Goal: Use online tool/utility: Utilize a website feature to perform a specific function

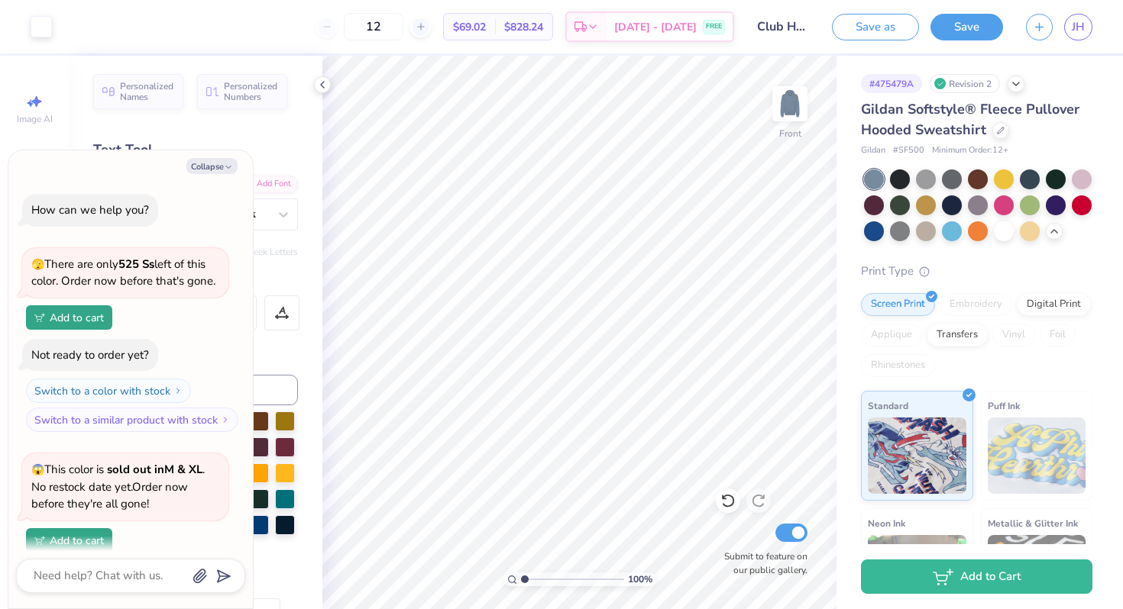
scroll to position [444, 0]
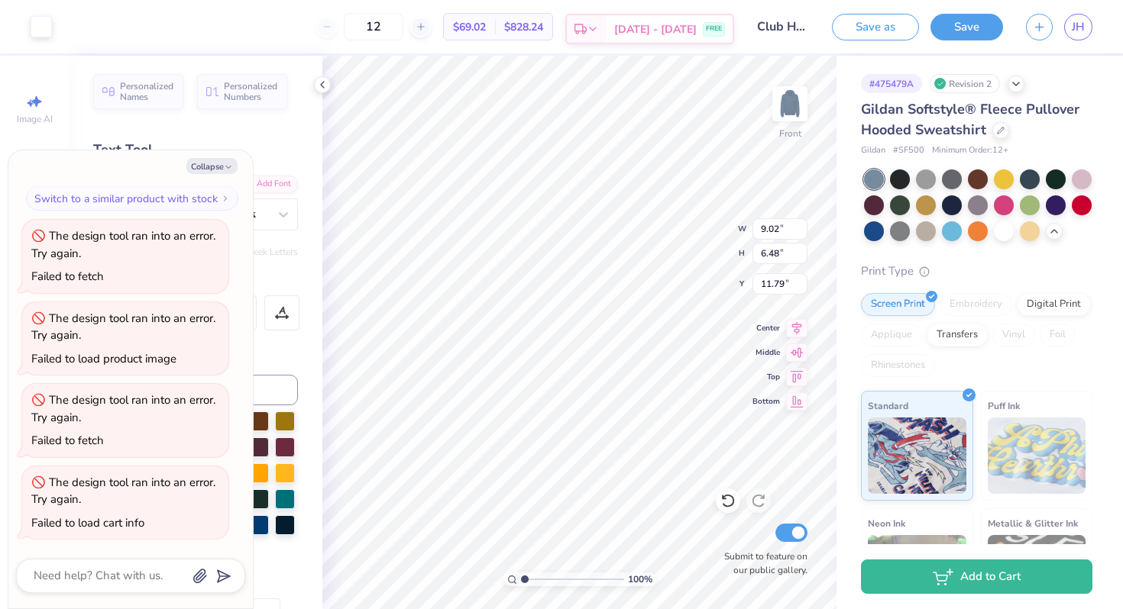
type textarea "x"
type input "9.40"
type input "6.75"
type input "11.52"
type textarea "x"
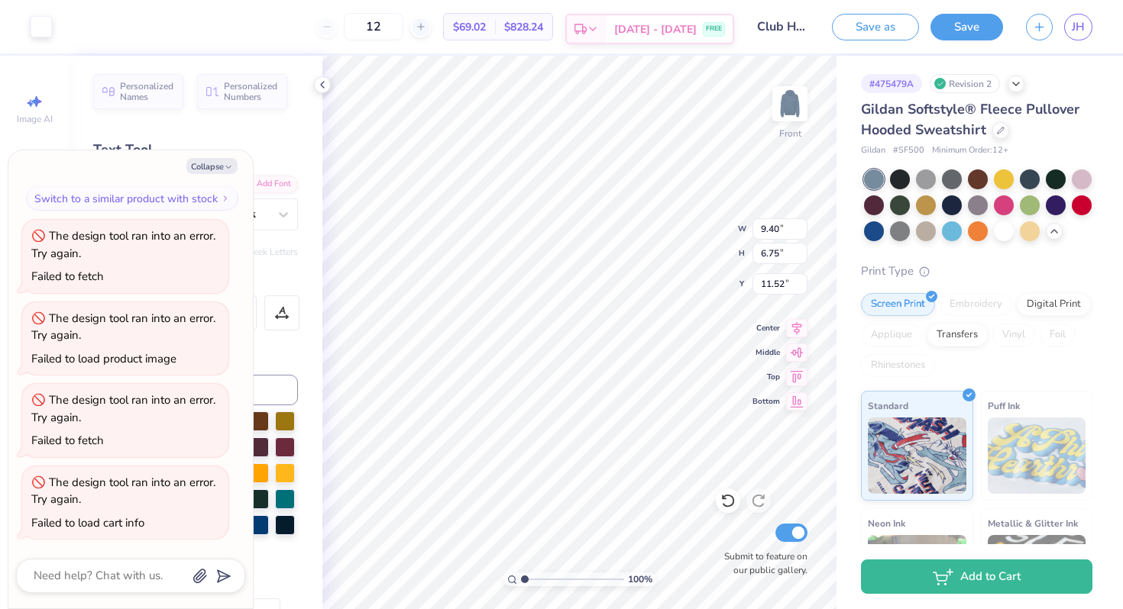
type input "9.02"
type input "6.48"
type input "11.79"
click at [787, 107] on img at bounding box center [789, 103] width 61 height 61
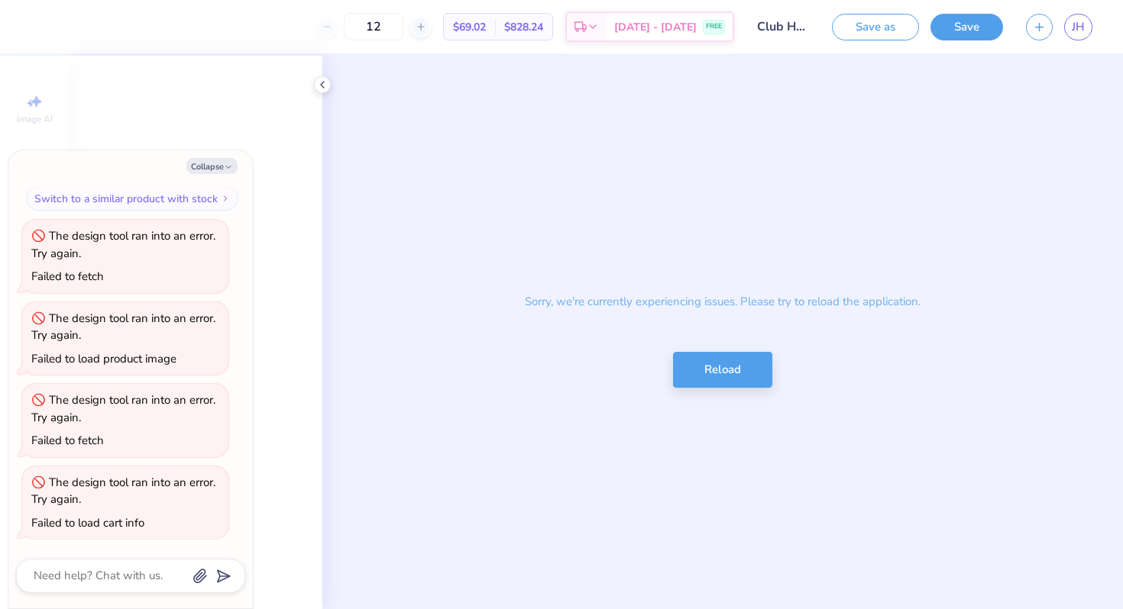
scroll to position [396, 0]
click at [731, 367] on button "Reload" at bounding box center [722, 366] width 99 height 36
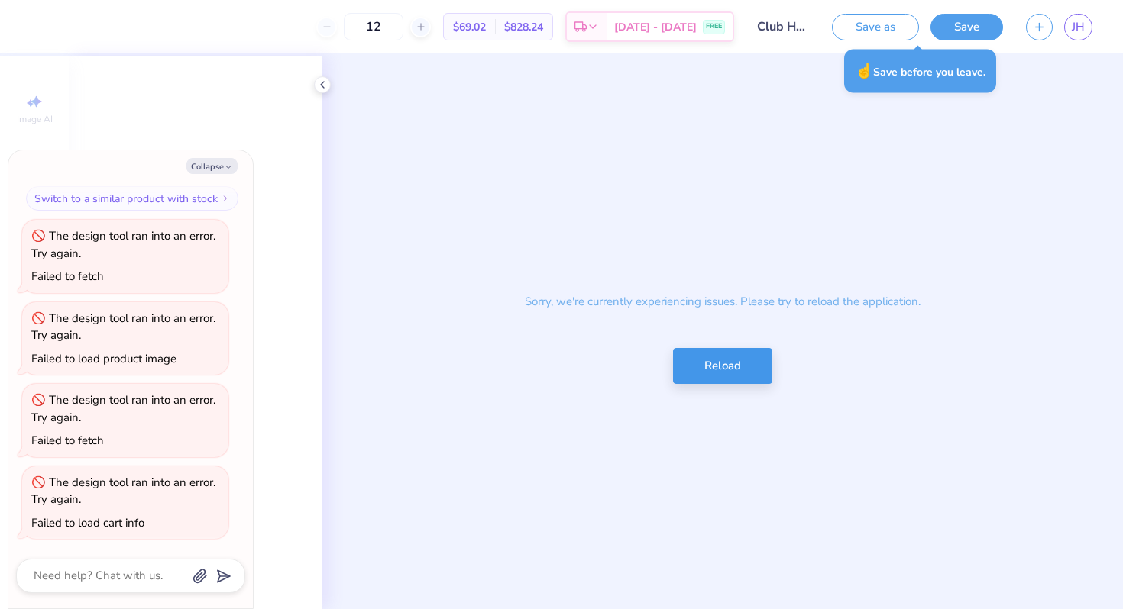
type textarea "x"
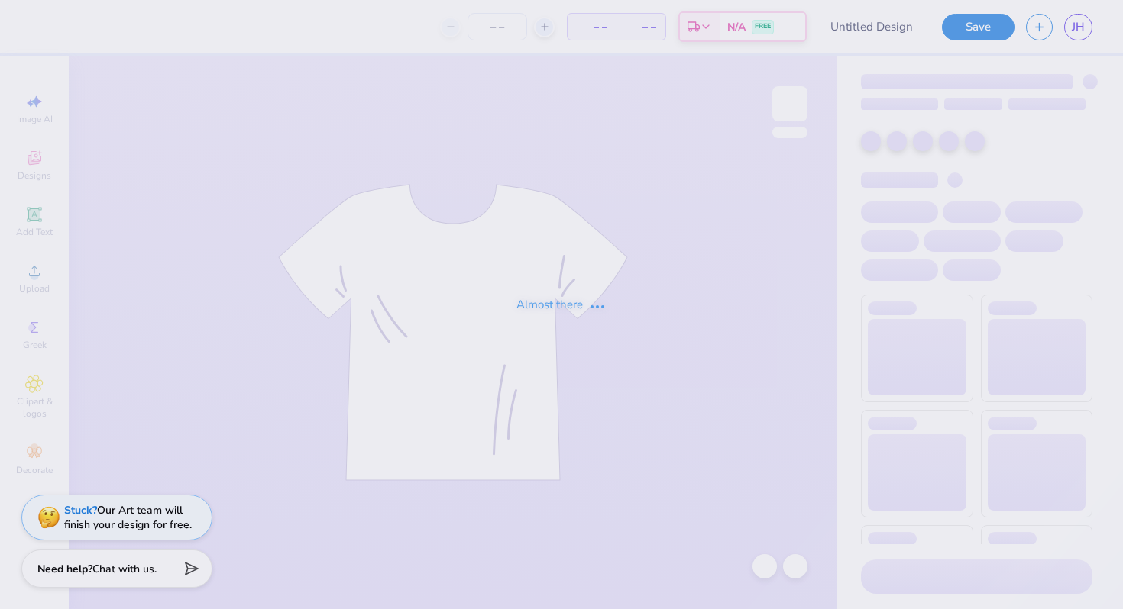
type input "Club Hoodie"
type input "12"
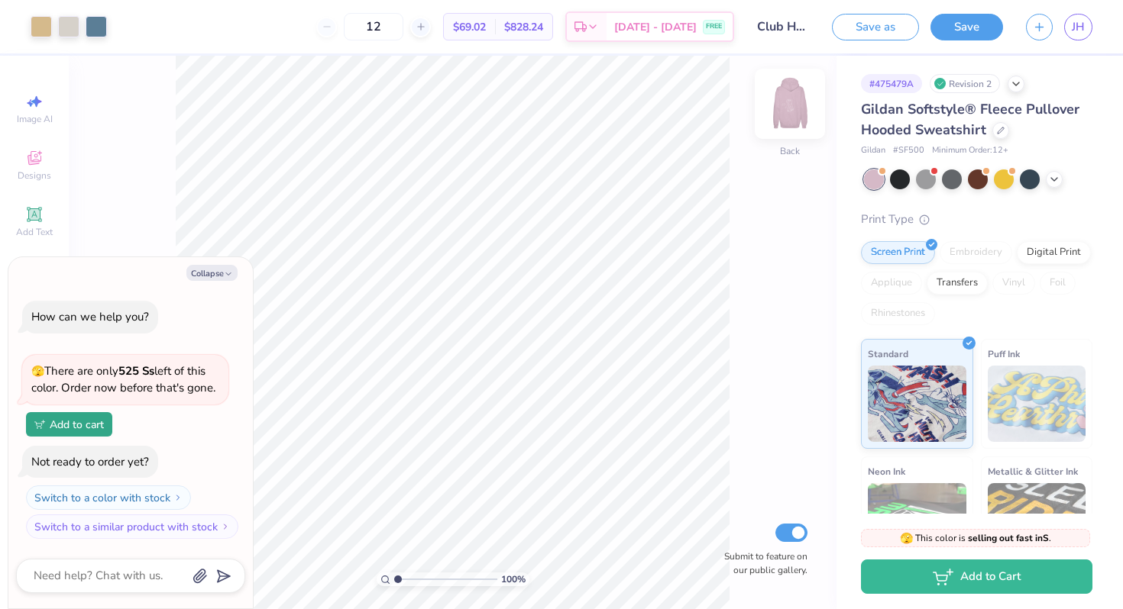
click at [783, 108] on img at bounding box center [789, 103] width 61 height 61
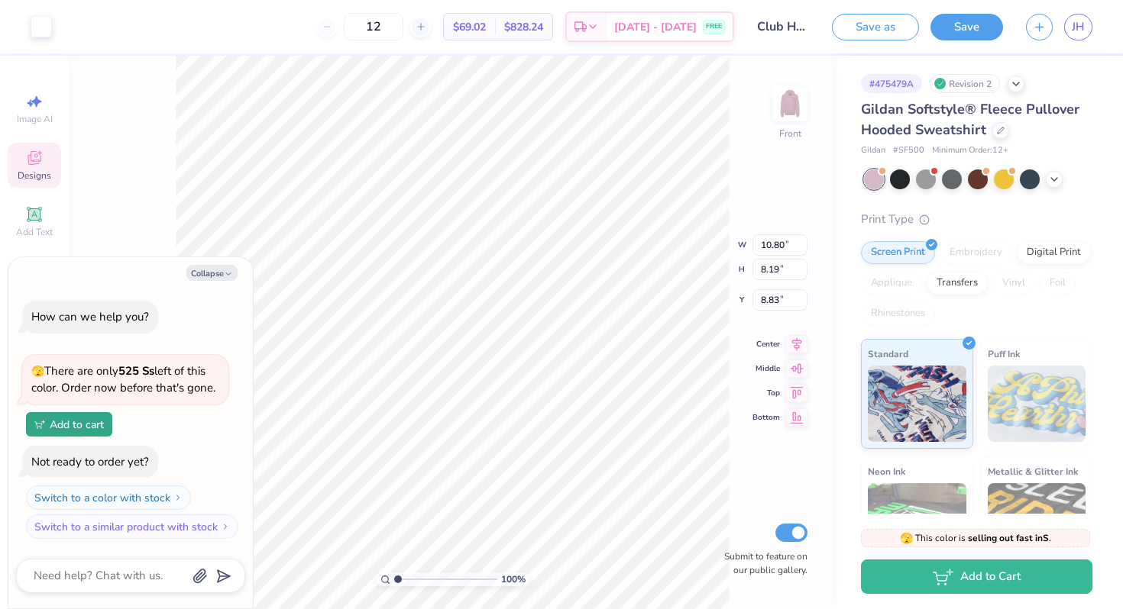
type textarea "x"
